Goal: Task Accomplishment & Management: Manage account settings

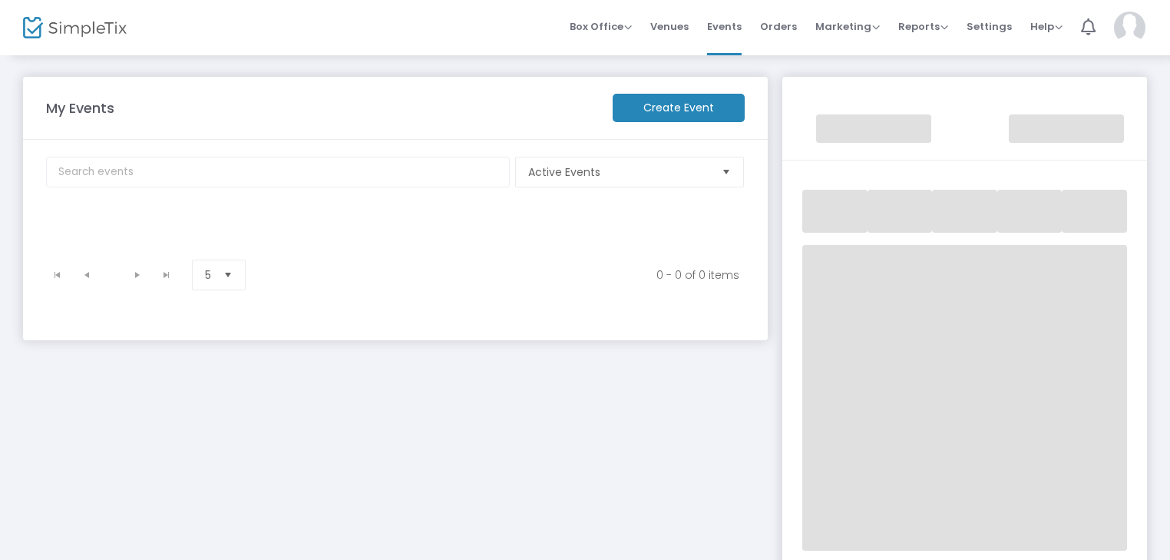
click at [1122, 28] on img at bounding box center [1129, 28] width 31 height 32
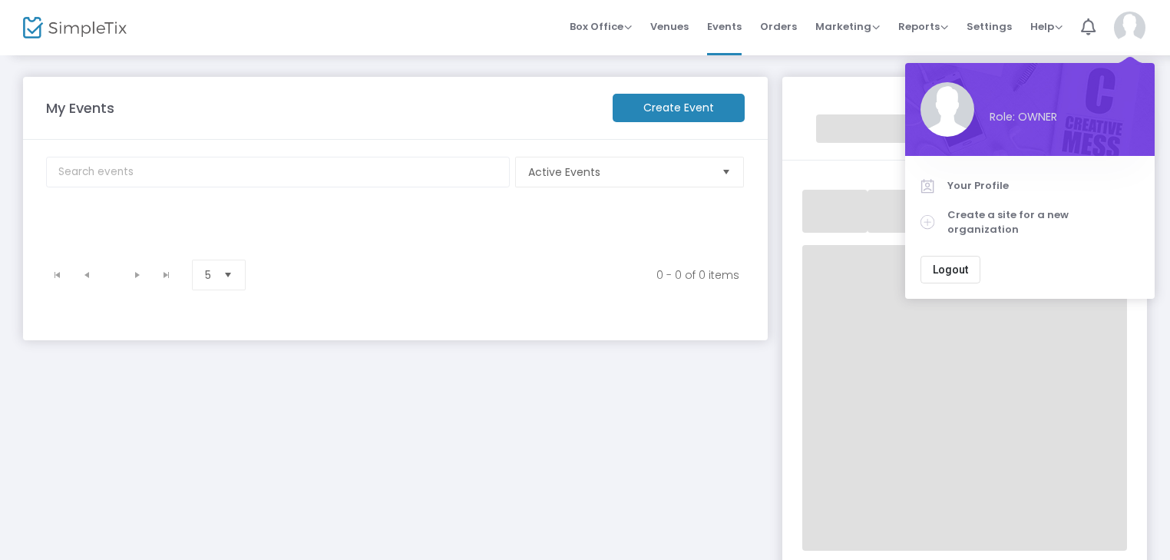
click at [946, 263] on span "Logout" at bounding box center [950, 269] width 35 height 12
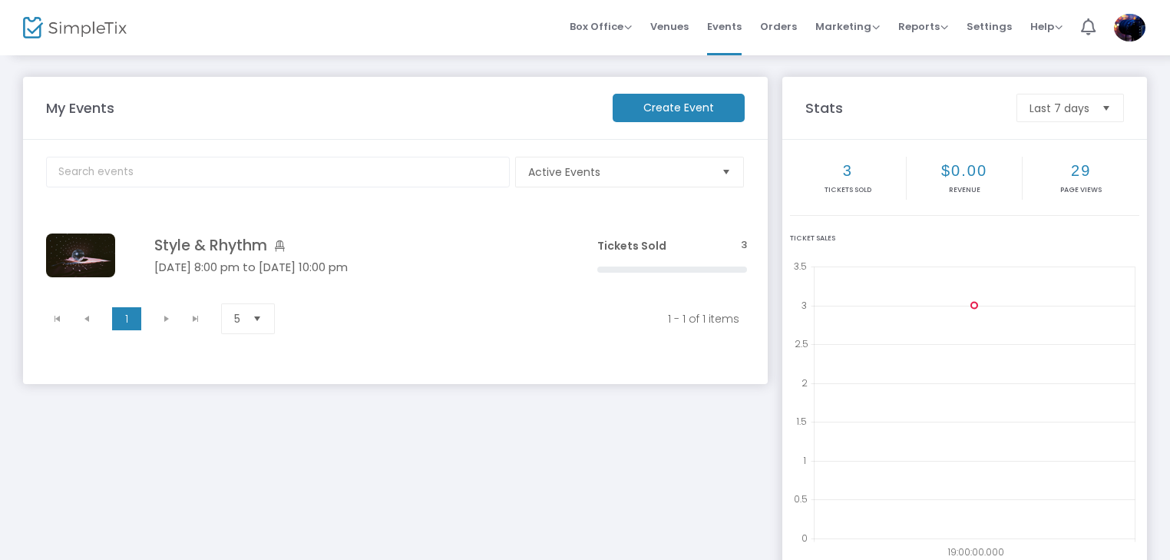
click at [226, 245] on h4 "Style & Rhythm" at bounding box center [352, 245] width 397 height 18
